Goal: Transaction & Acquisition: Purchase product/service

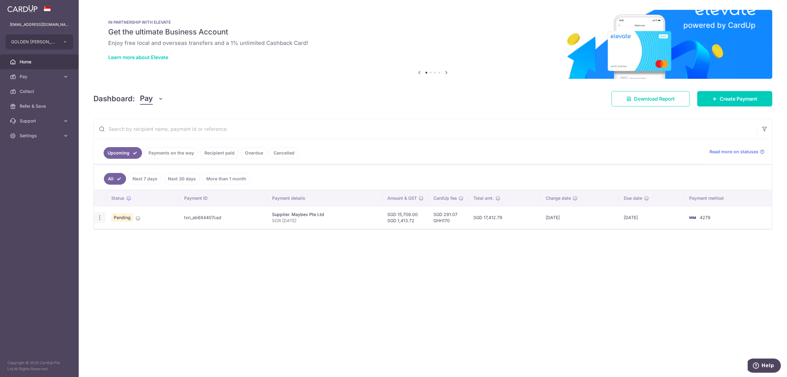
click at [101, 219] on icon "button" at bounding box center [100, 217] width 6 height 6
click at [128, 248] on span "Cancel payment" at bounding box center [132, 249] width 41 height 7
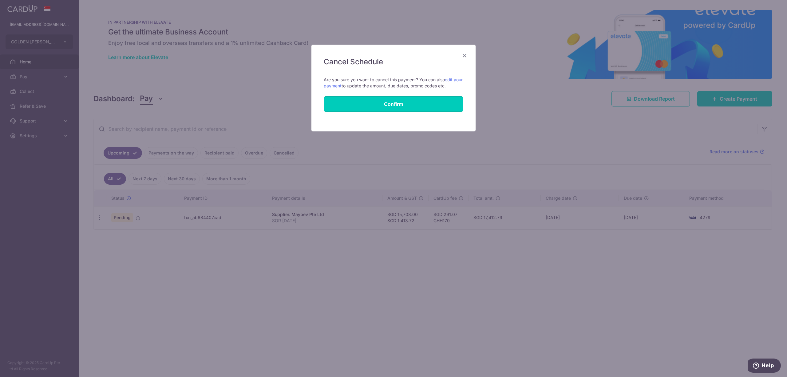
click at [400, 105] on button "Confirm" at bounding box center [394, 103] width 140 height 15
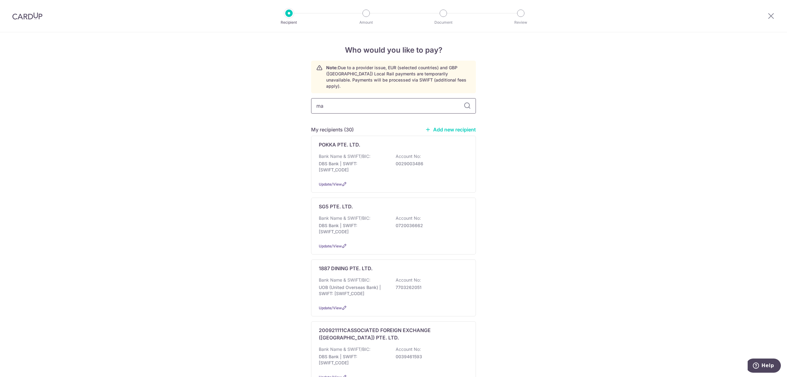
type input "may"
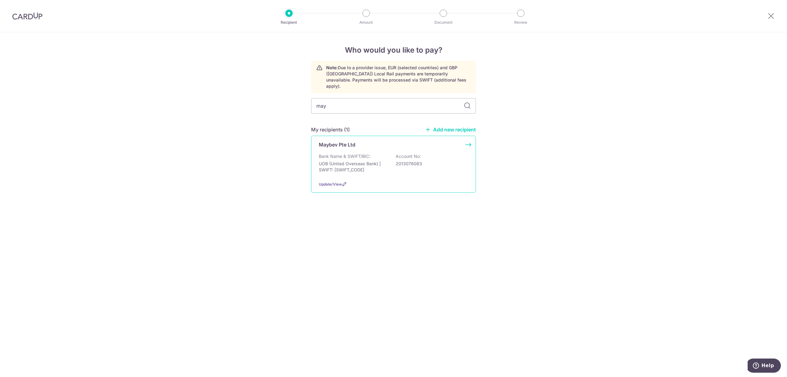
click at [395, 167] on div "Bank Name & SWIFT/BIC: UOB (United Overseas Bank) | SWIFT: [SWIFT_CODE] Account…" at bounding box center [393, 164] width 149 height 23
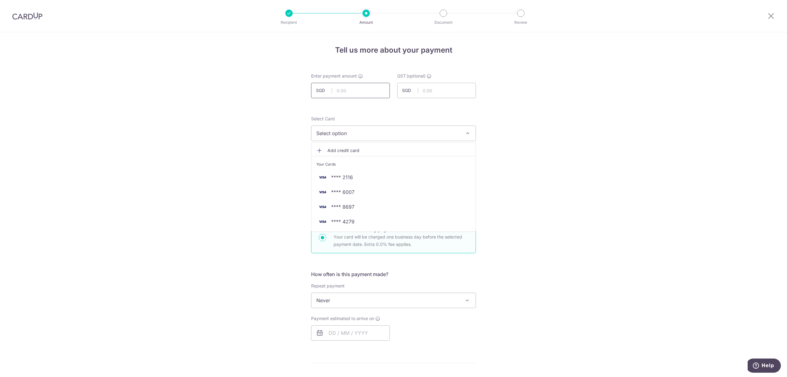
click at [345, 92] on input "text" at bounding box center [350, 90] width 79 height 15
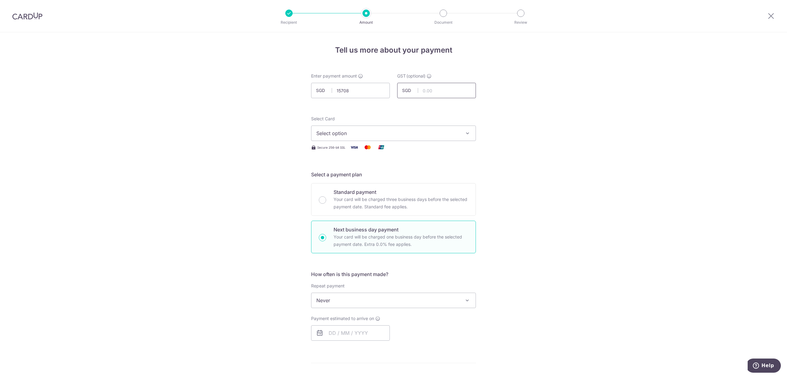
type input "15,708.00"
click at [426, 93] on input "text" at bounding box center [436, 90] width 79 height 15
type input "1,413.72"
click at [18, 299] on div "Tell us more about your payment Enter payment amount SGD 15,708.00 15708.00 GST…" at bounding box center [393, 326] width 787 height 588
click at [380, 131] on span "Select option" at bounding box center [387, 132] width 143 height 7
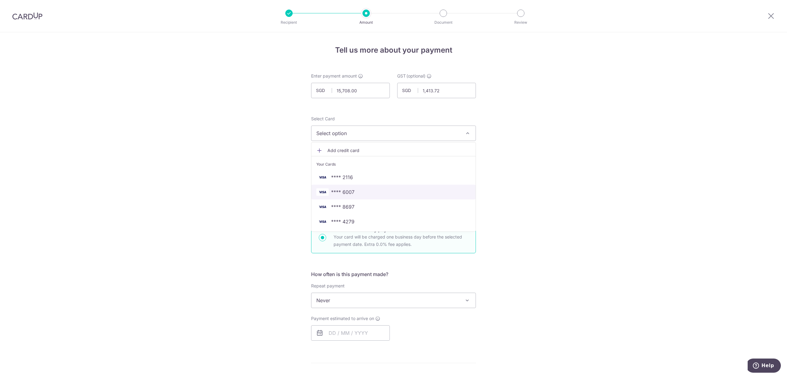
click at [379, 188] on link "**** 6007" at bounding box center [394, 192] width 164 height 15
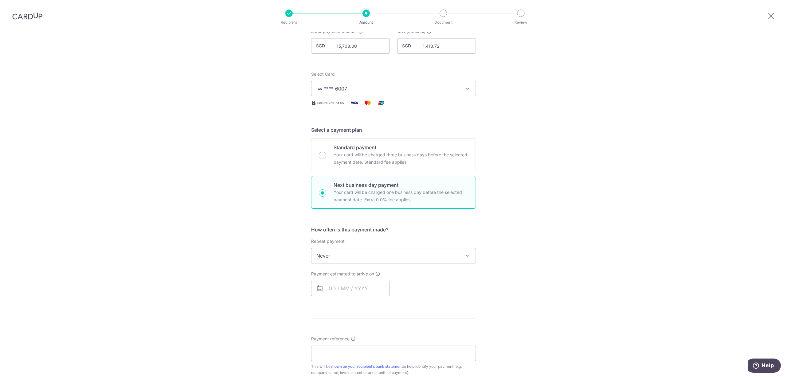
scroll to position [123, 0]
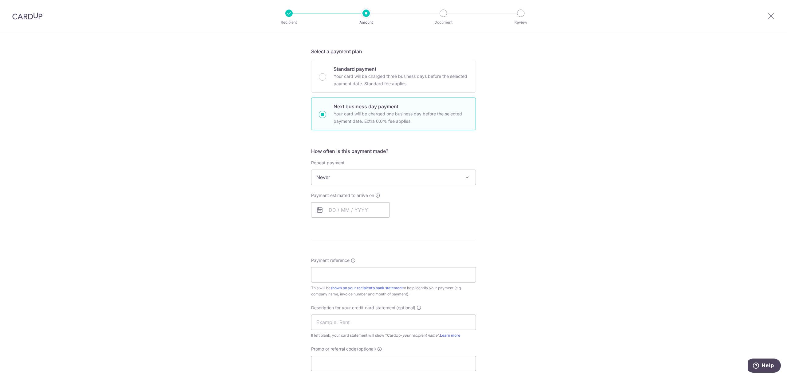
click at [366, 220] on div "How often is this payment made? Repeat payment Never Every week Every month Eve…" at bounding box center [393, 184] width 165 height 75
click at [366, 215] on input "text" at bounding box center [350, 209] width 79 height 15
click at [347, 278] on link "16" at bounding box center [348, 278] width 10 height 10
type input "[DATE]"
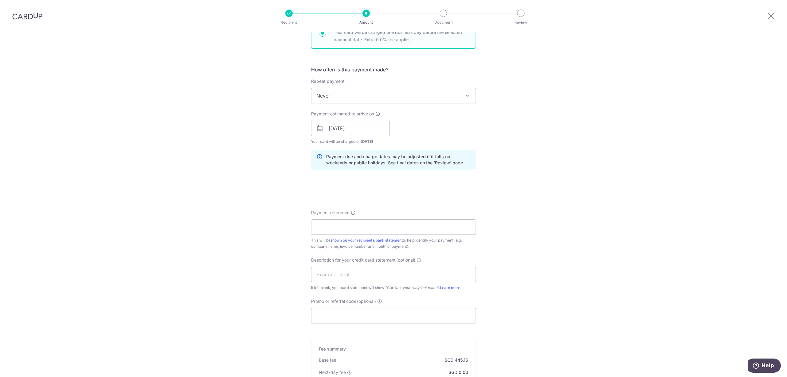
scroll to position [205, 0]
click at [357, 228] on input "Payment reference" at bounding box center [393, 226] width 165 height 15
type input "SOR 25*09*1138"
drag, startPoint x: 347, startPoint y: 274, endPoint x: 343, endPoint y: 273, distance: 3.8
click at [347, 274] on input "text" at bounding box center [393, 273] width 165 height 15
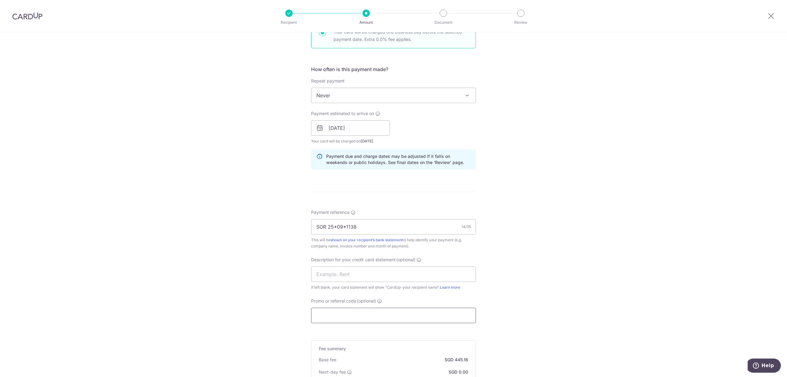
click at [339, 315] on input "Promo or referral code (optional)" at bounding box center [393, 315] width 165 height 15
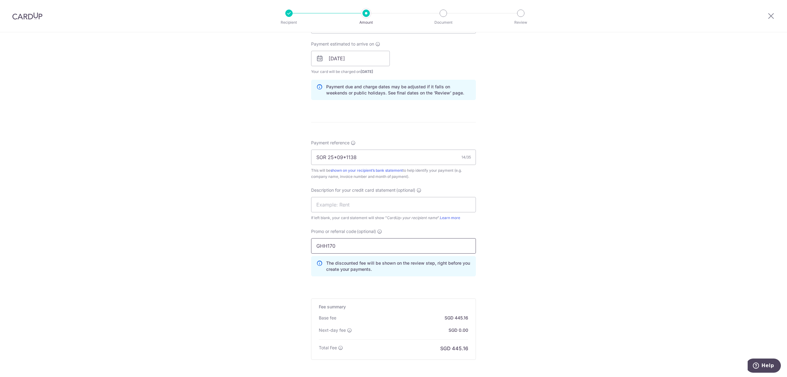
scroll to position [337, 0]
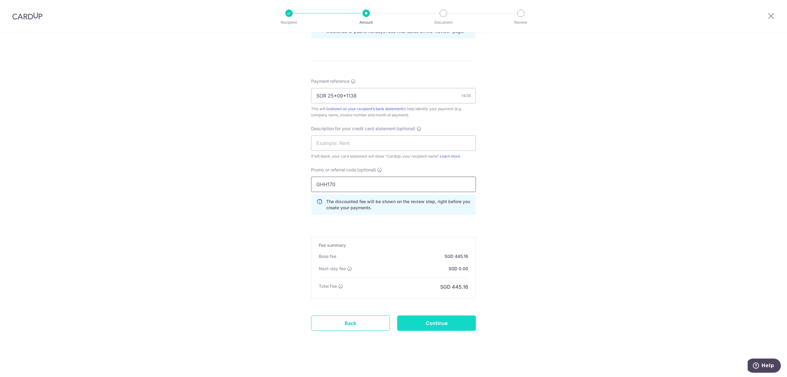
type input "GHH170"
click at [439, 323] on input "Continue" at bounding box center [436, 322] width 79 height 15
type input "Create Schedule"
click at [344, 85] on input "SOR 25-09*1138" at bounding box center [393, 86] width 165 height 15
type input "SOR [DATE]"
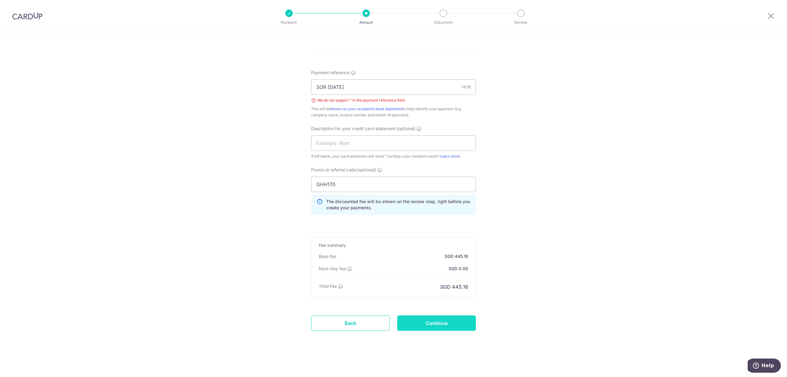
click at [431, 317] on input "Continue" at bounding box center [436, 322] width 79 height 15
type input "Create Schedule"
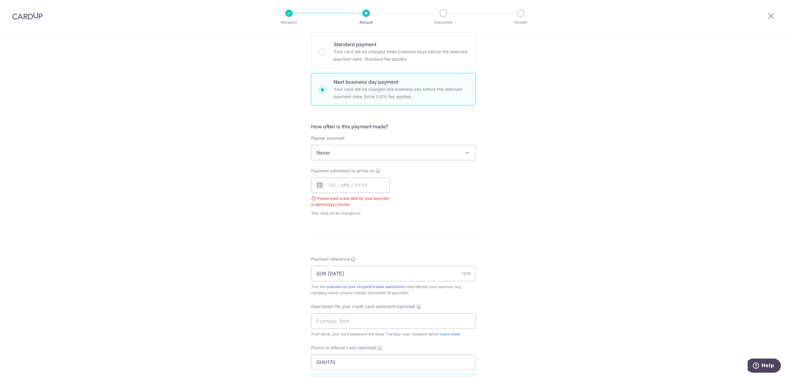
scroll to position [147, 0]
click at [352, 180] on input "text" at bounding box center [350, 185] width 79 height 15
click at [343, 246] on table "Sun Mon Tue Wed Thu Fri Sat 1 2 3 4 5 6 7 8 9 10 11 12 13 14 15 16 17 18 19 20 …" at bounding box center [361, 248] width 86 height 74
click at [347, 252] on link "16" at bounding box center [348, 254] width 10 height 10
type input "16/09/2025"
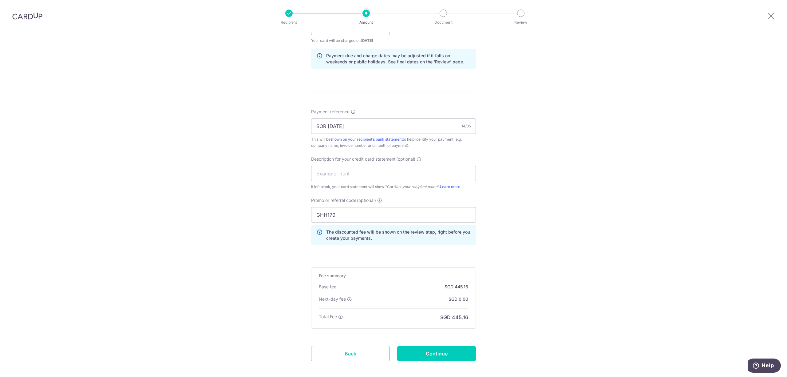
scroll to position [337, 0]
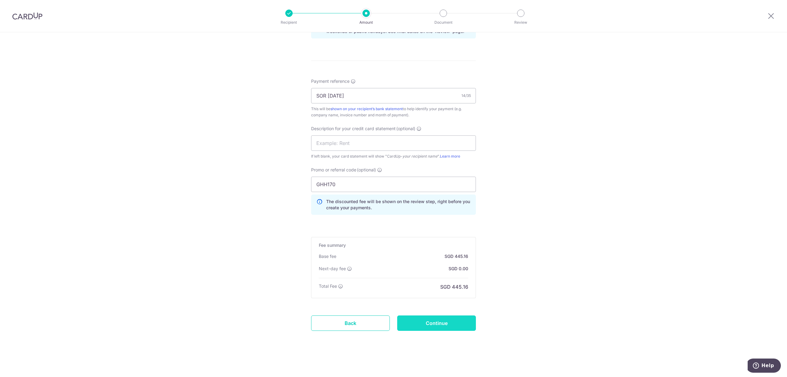
click at [461, 319] on input "Continue" at bounding box center [436, 322] width 79 height 15
type input "Create Schedule"
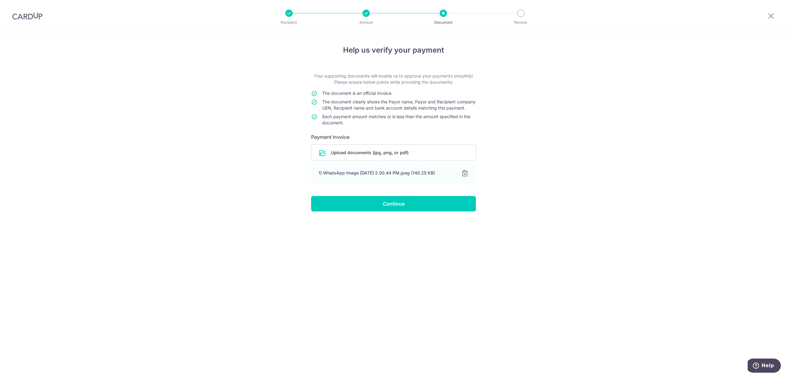
click at [459, 220] on div "Help us verify your payment Your supporting documents will enable us to approve…" at bounding box center [393, 204] width 787 height 344
click at [460, 211] on input "Continue" at bounding box center [393, 203] width 165 height 15
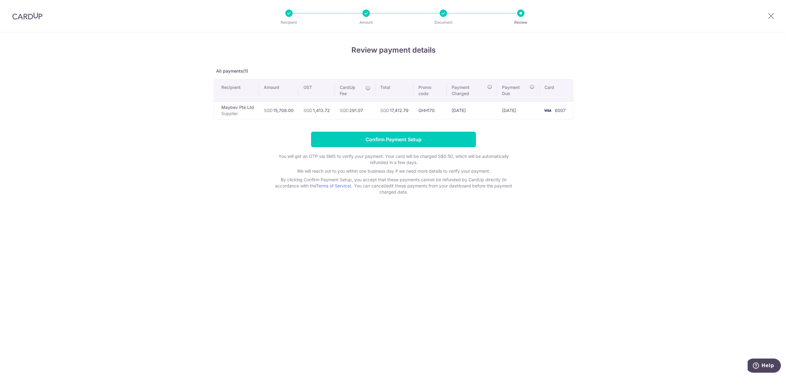
click at [398, 132] on input "Confirm Payment Setup" at bounding box center [393, 139] width 165 height 15
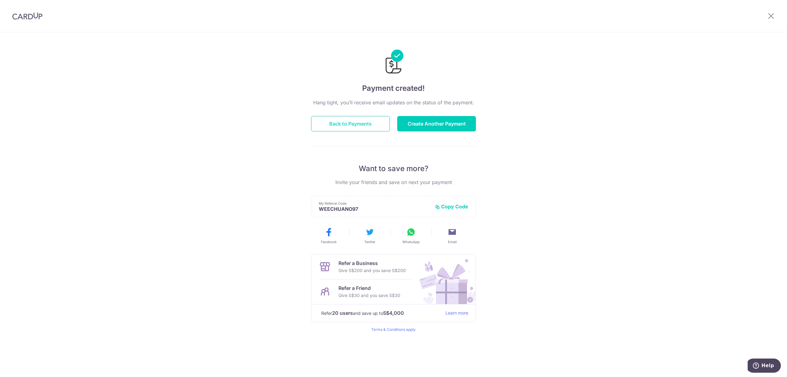
click at [352, 131] on button "Back to Payments" at bounding box center [350, 123] width 79 height 15
